Goal: Transaction & Acquisition: Subscribe to service/newsletter

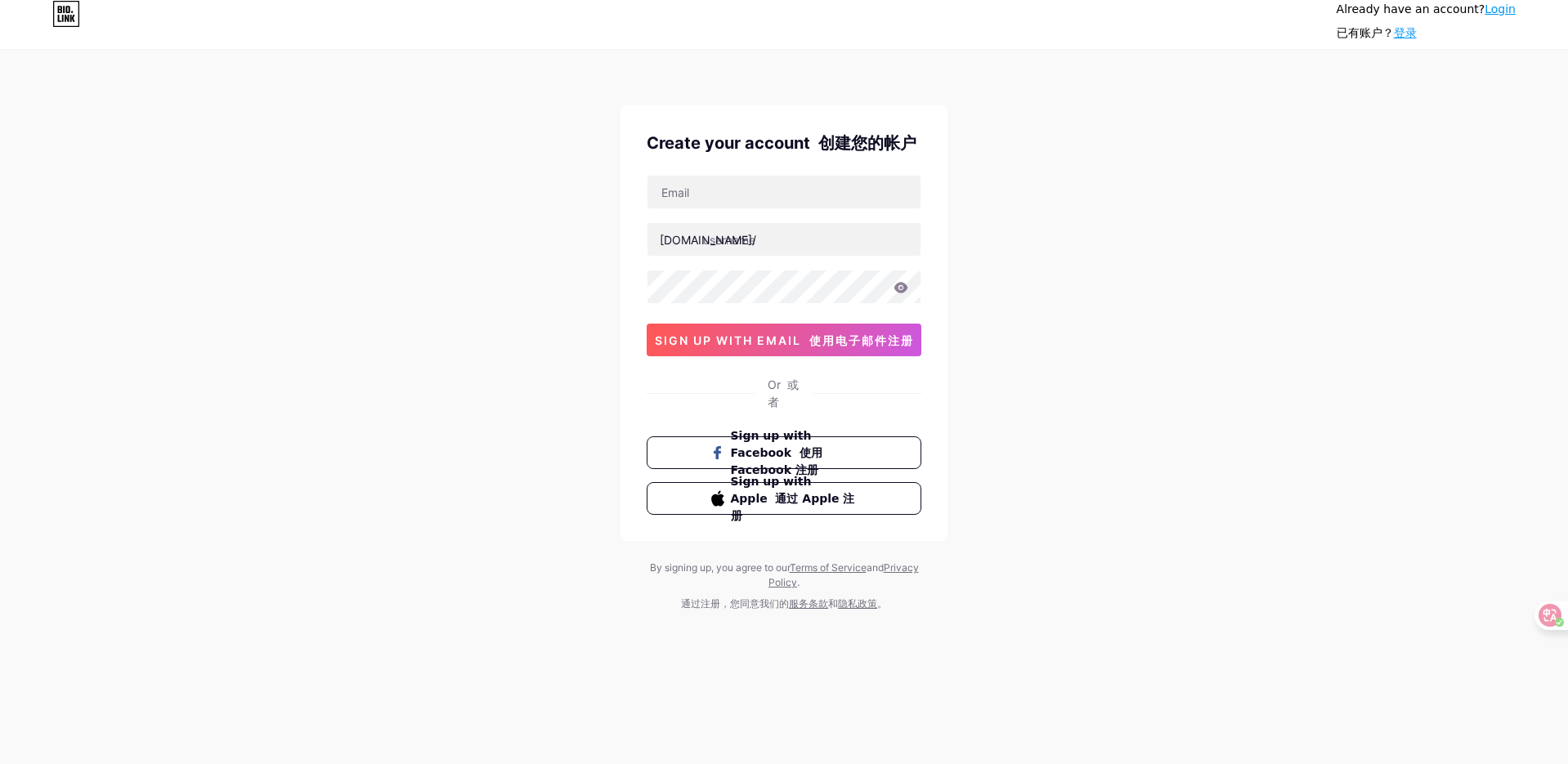
type input "[EMAIL_ADDRESS][DOMAIN_NAME]"
click at [720, 230] on input "text" at bounding box center [784, 239] width 273 height 33
click at [765, 238] on input "text" at bounding box center [784, 239] width 273 height 33
type input "orline"
click at [902, 285] on icon at bounding box center [901, 288] width 15 height 12
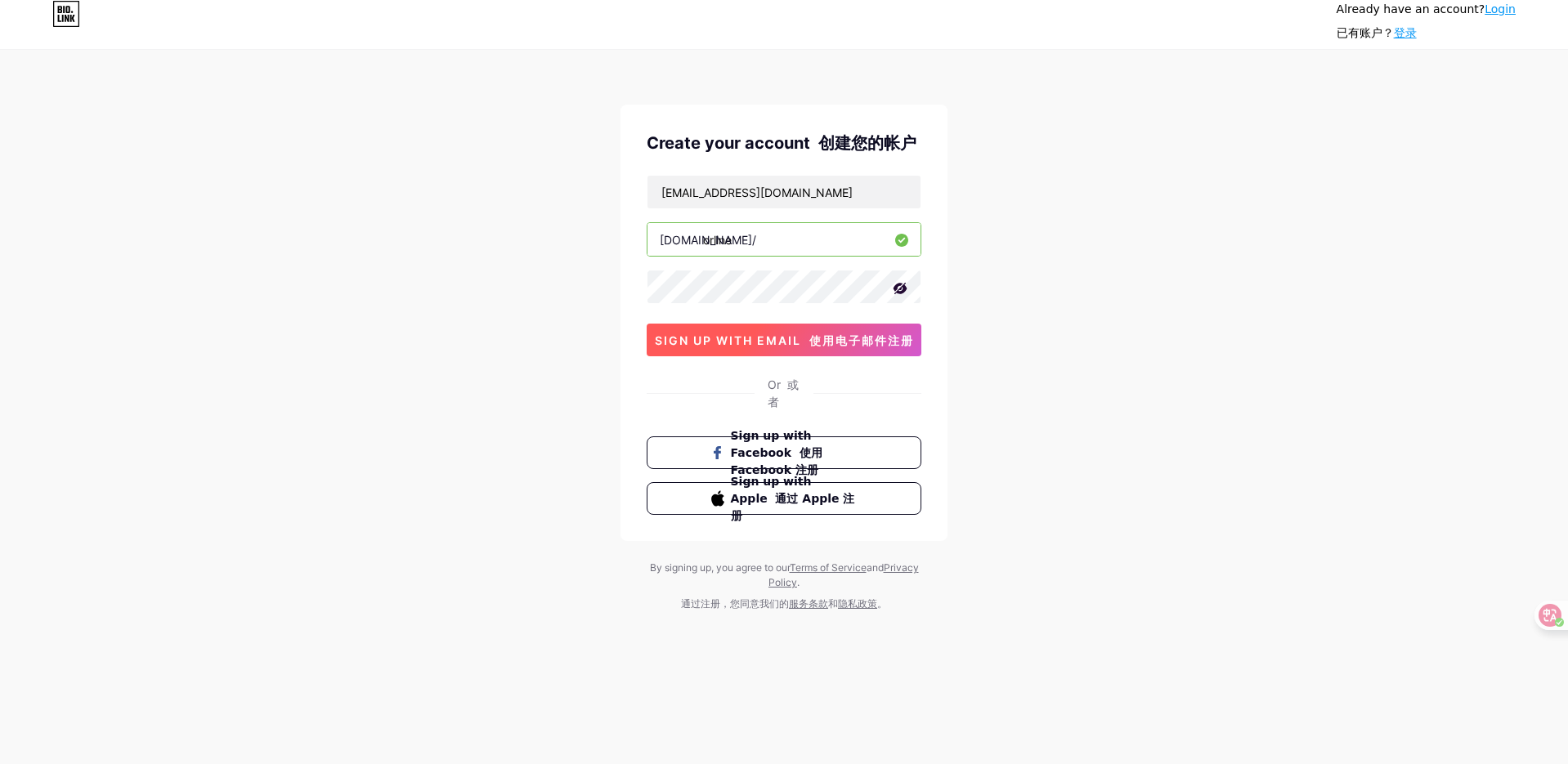
click at [800, 339] on span "sign up with email 使用电子邮件注册" at bounding box center [784, 340] width 260 height 14
click at [782, 345] on span at bounding box center [784, 339] width 24 height 24
click at [834, 331] on button "sign up with email 使用电子邮件注册" at bounding box center [784, 339] width 275 height 33
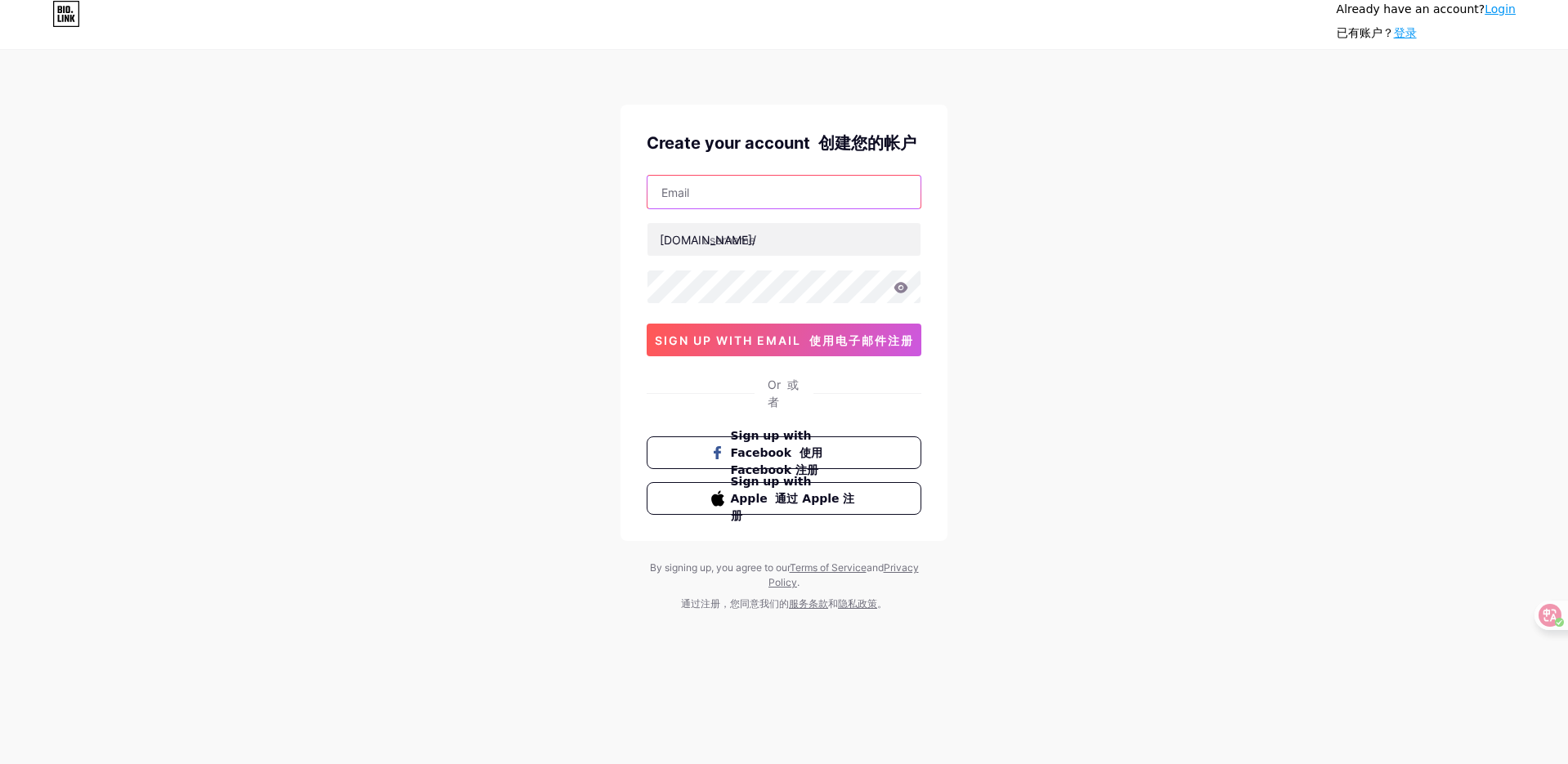
click at [777, 196] on input "text" at bounding box center [784, 191] width 273 height 33
type input "[EMAIL_ADDRESS][DOMAIN_NAME]"
click at [742, 233] on input "text" at bounding box center [784, 239] width 273 height 33
type input "orline"
click at [1060, 392] on div "Already have an account? Login 已有账户？ 登录 Create your account 创建您的帐户 a17768083858…" at bounding box center [784, 335] width 1568 height 670
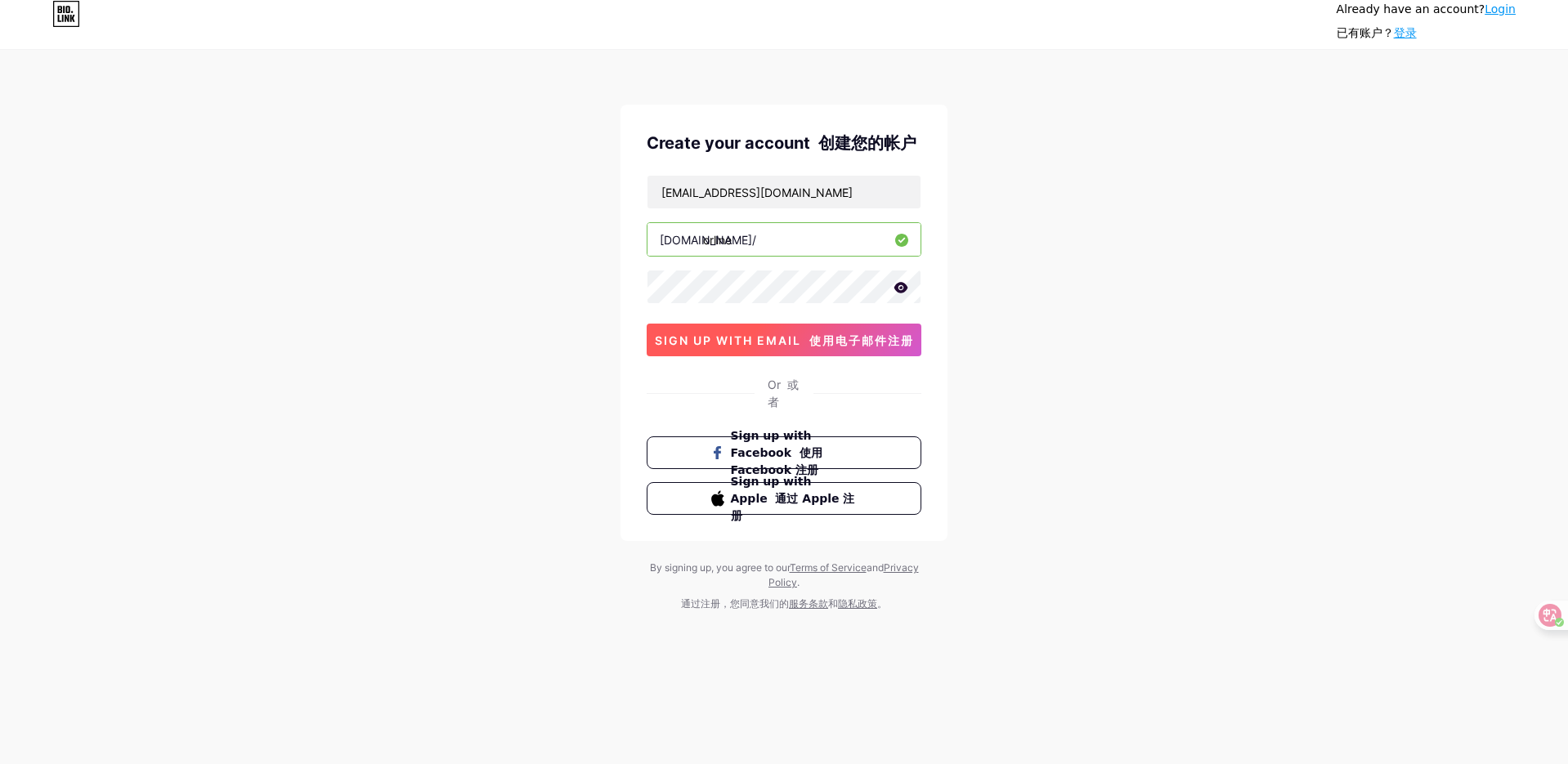
click at [815, 344] on font "使用电子邮件注册" at bounding box center [862, 340] width 105 height 14
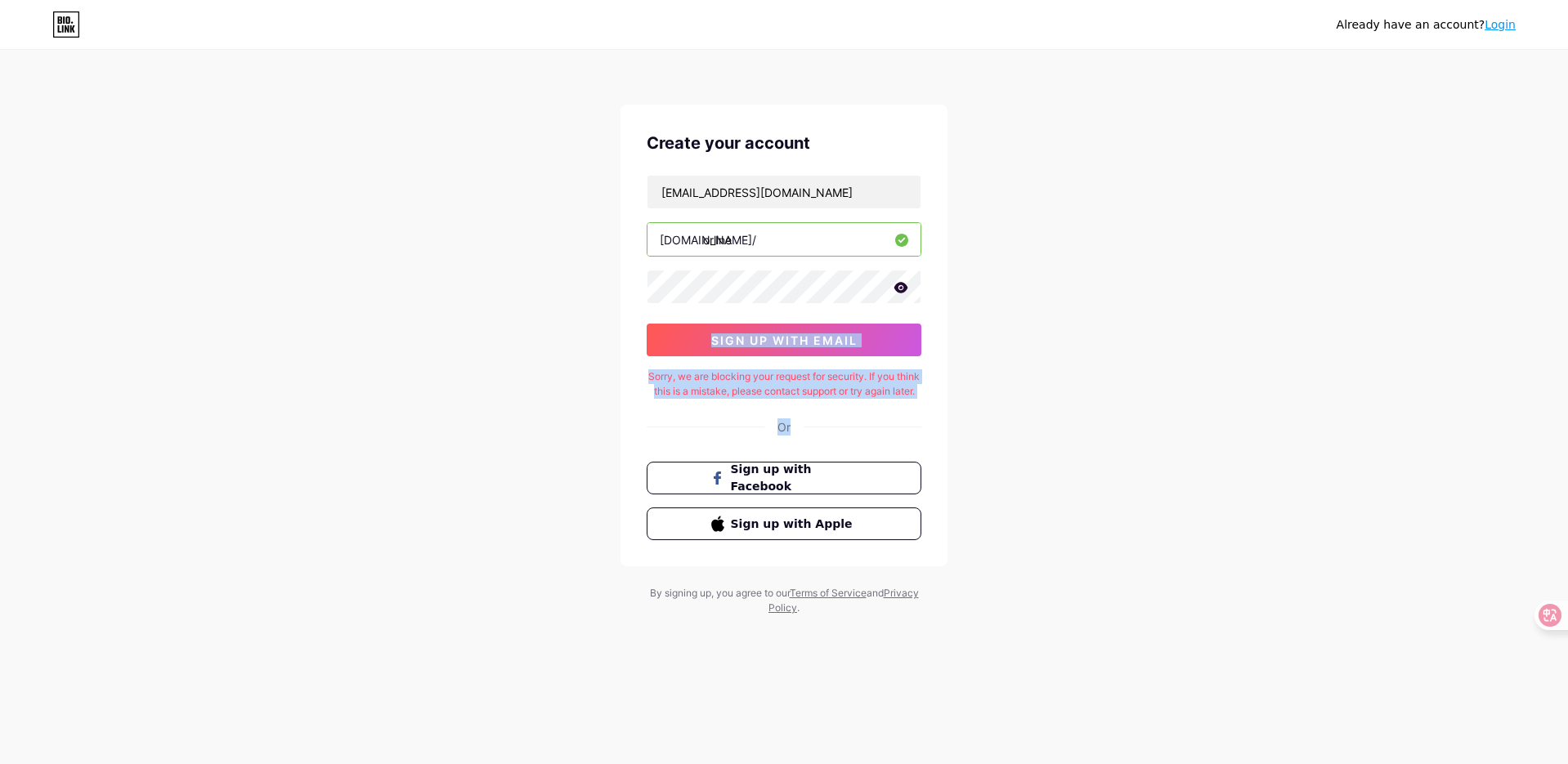
drag, startPoint x: 604, startPoint y: 315, endPoint x: 915, endPoint y: 437, distance: 334.1
click at [915, 437] on div "Already have an account? Login Create your account a17768083858@gmail.com bio.l…" at bounding box center [784, 333] width 1568 height 667
click at [994, 437] on div "Already have an account? Login Create your account a17768083858@gmail.com bio.l…" at bounding box center [784, 333] width 1568 height 667
